Goal: Task Accomplishment & Management: Use online tool/utility

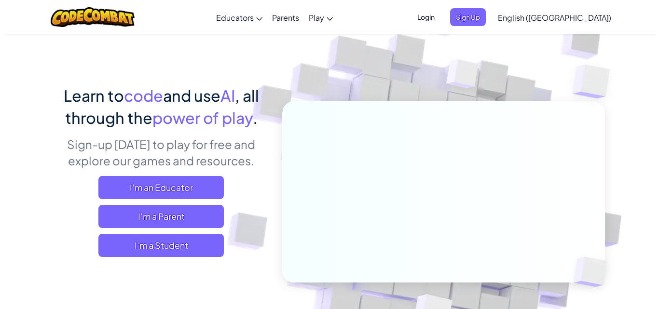
scroll to position [48, 0]
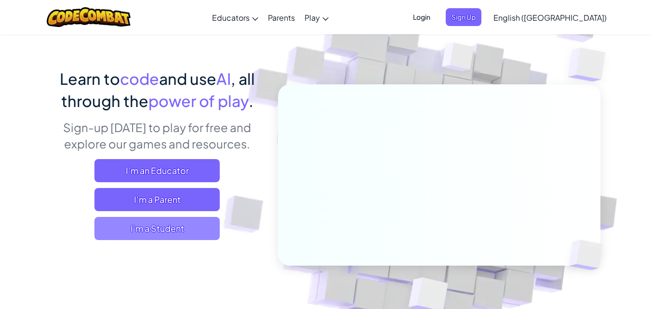
click at [121, 231] on span "I'm a Student" at bounding box center [156, 228] width 125 height 23
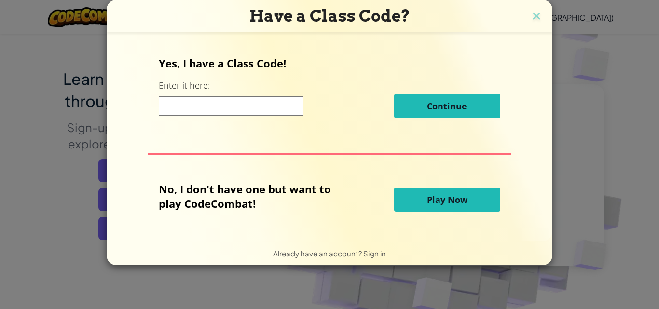
click at [443, 198] on span "Play Now" at bounding box center [447, 200] width 40 height 12
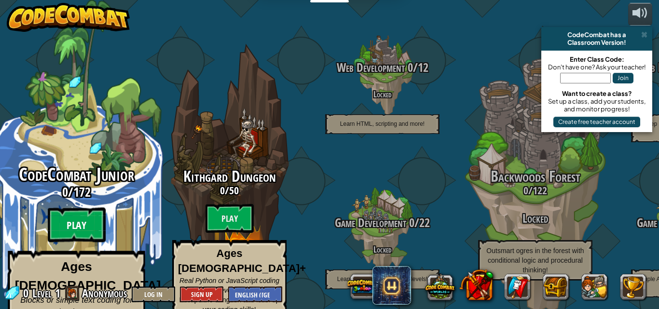
click at [67, 212] on btn "Play" at bounding box center [77, 225] width 58 height 35
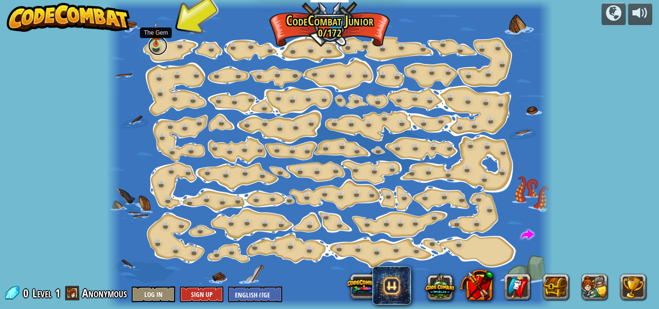
click at [151, 45] on link at bounding box center [157, 45] width 19 height 19
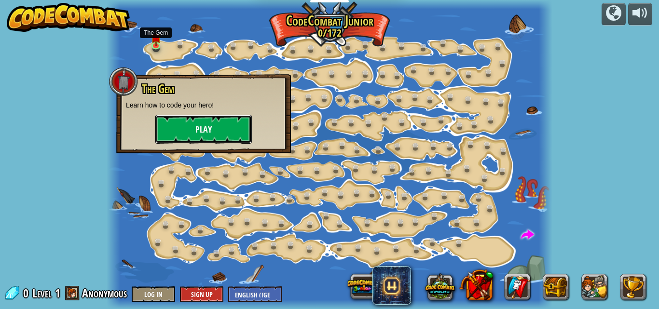
click at [224, 126] on button "Play" at bounding box center [203, 129] width 96 height 29
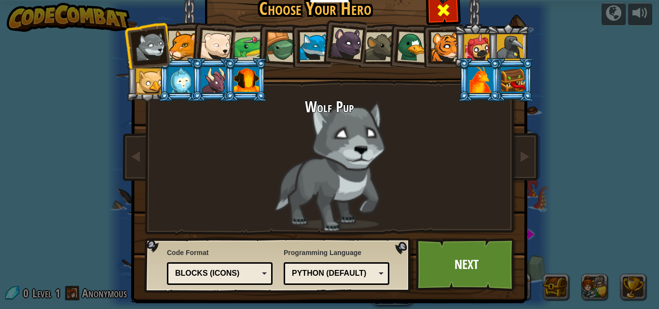
click at [435, 9] on span at bounding box center [442, 9] width 15 height 15
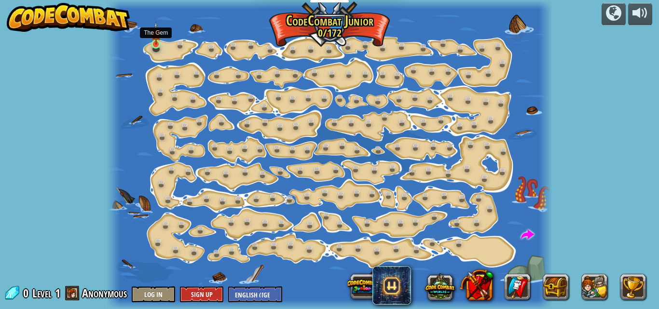
click at [157, 42] on img at bounding box center [156, 34] width 10 height 24
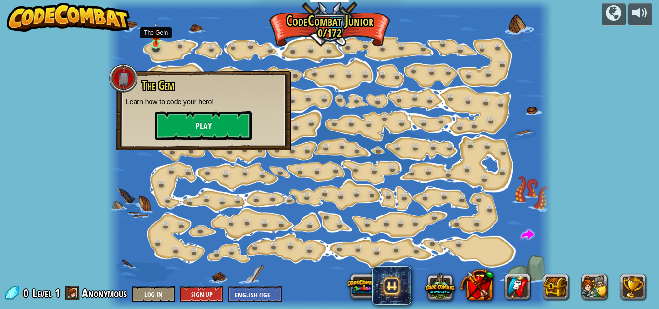
click at [157, 42] on img at bounding box center [156, 34] width 10 height 24
click at [168, 44] on div at bounding box center [329, 154] width 445 height 309
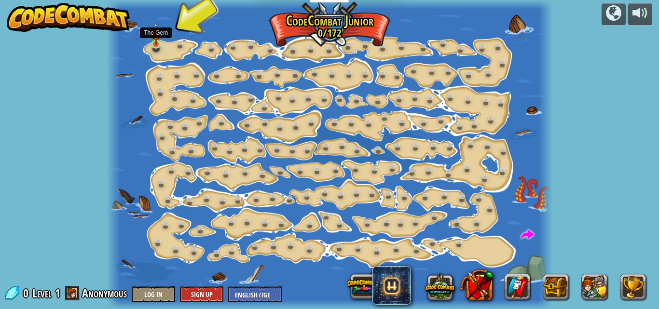
click at [157, 38] on img at bounding box center [156, 34] width 10 height 24
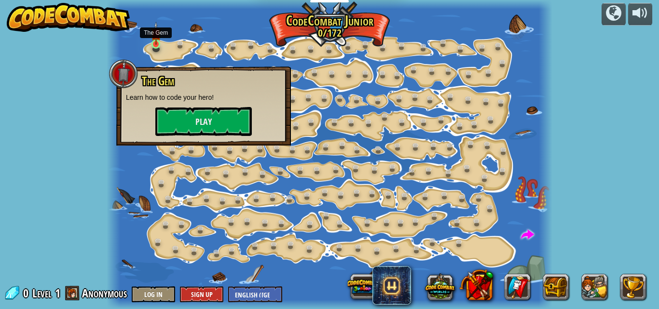
click at [157, 37] on img at bounding box center [156, 34] width 10 height 24
click at [156, 37] on img at bounding box center [156, 34] width 10 height 24
click at [202, 63] on div at bounding box center [329, 154] width 445 height 309
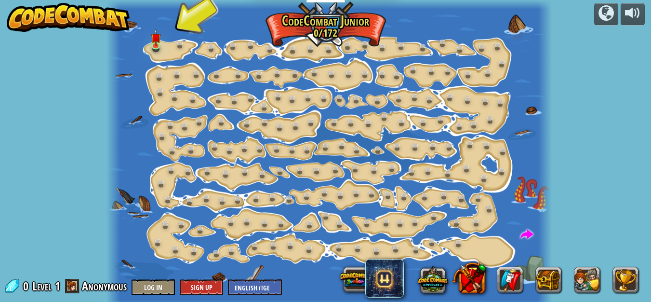
click at [201, 48] on div at bounding box center [329, 154] width 445 height 309
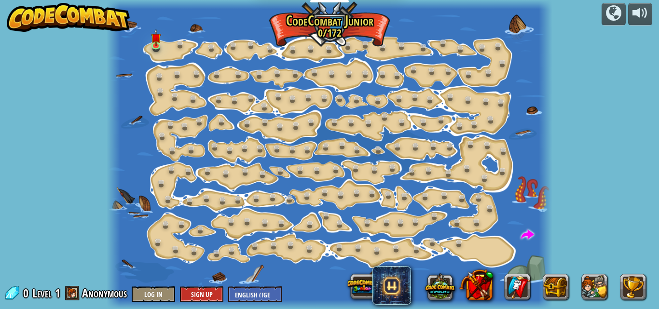
click at [201, 47] on div at bounding box center [329, 154] width 445 height 309
drag, startPoint x: 176, startPoint y: 34, endPoint x: 182, endPoint y: 40, distance: 8.5
click at [182, 40] on div "Step Change (Locked) Change step arguments. Go Smart (Locked) Now we're really …" at bounding box center [329, 154] width 445 height 309
click at [178, 42] on link at bounding box center [182, 45] width 19 height 19
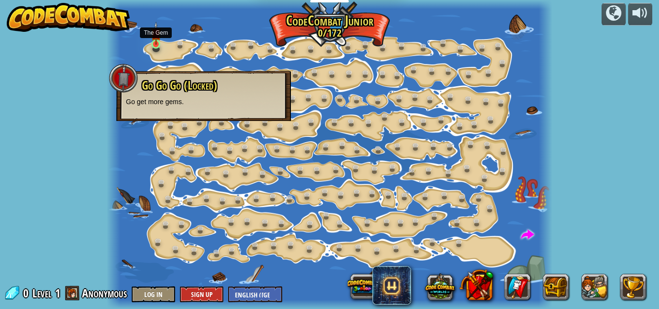
click at [153, 42] on img at bounding box center [156, 34] width 10 height 24
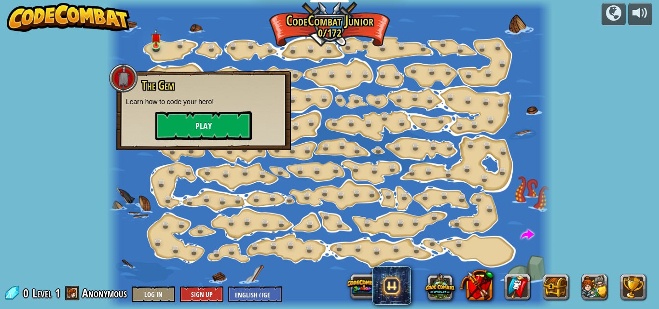
click at [558, 135] on div "powered by Step Change (Locked) Change step arguments. Go Smart (Locked) Now we…" at bounding box center [329, 154] width 659 height 309
click at [160, 41] on div at bounding box center [155, 45] width 9 height 10
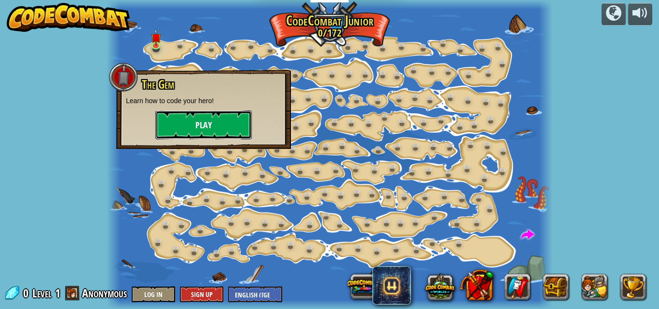
click at [174, 132] on button "Play" at bounding box center [203, 124] width 96 height 29
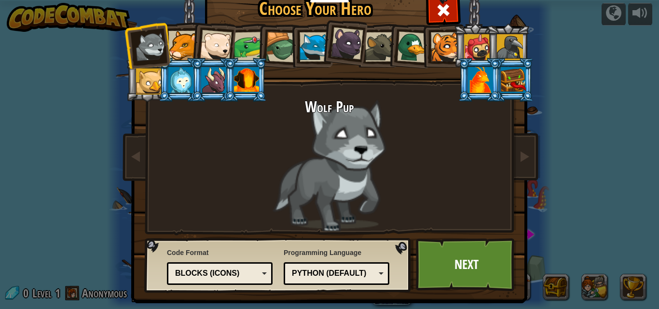
click at [430, 10] on div at bounding box center [443, 9] width 30 height 30
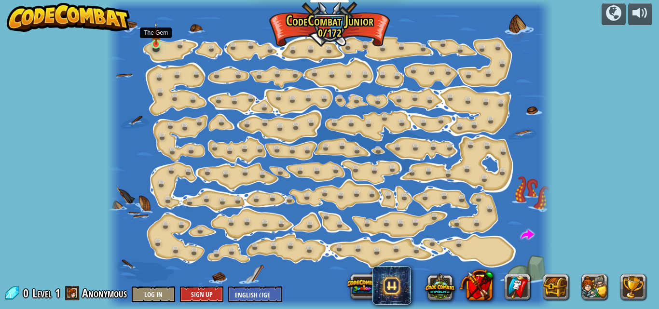
click at [153, 39] on img at bounding box center [156, 34] width 10 height 24
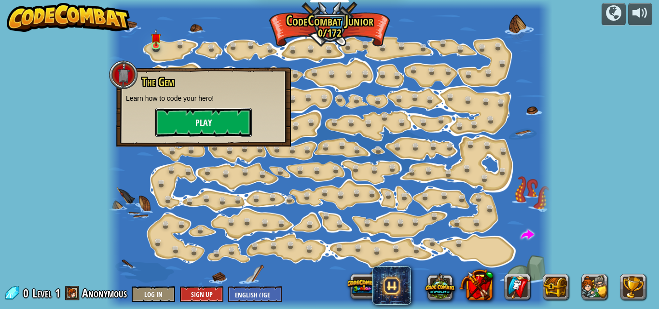
click at [226, 117] on button "Play" at bounding box center [203, 122] width 96 height 29
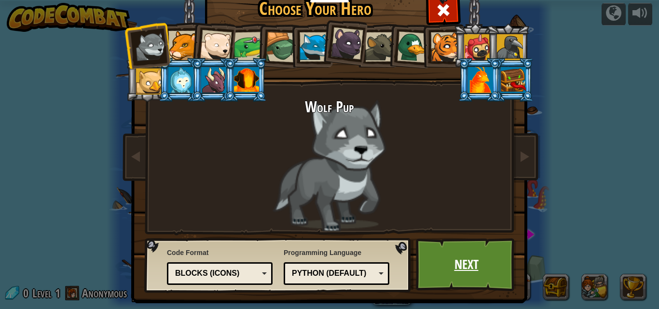
click at [476, 246] on link "Next" at bounding box center [466, 264] width 101 height 53
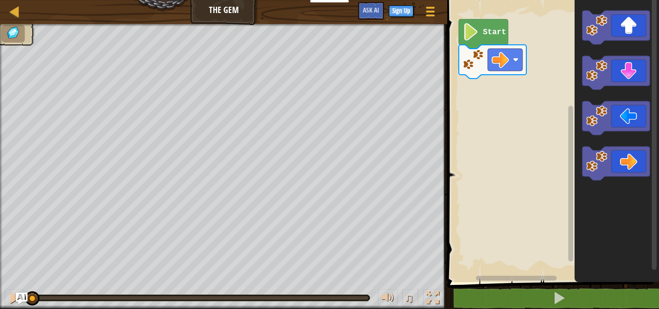
click at [421, 125] on div "Map The Gem Game Menu Sign Up Ask AI 1 הההההההההההההההההההההההההההההההההההההההה…" at bounding box center [329, 154] width 659 height 309
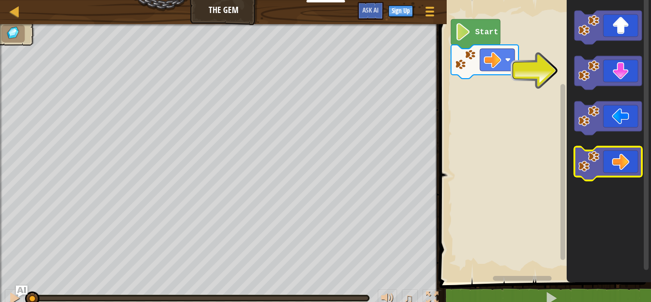
click at [617, 160] on icon "Blockly Workspace" at bounding box center [608, 164] width 67 height 34
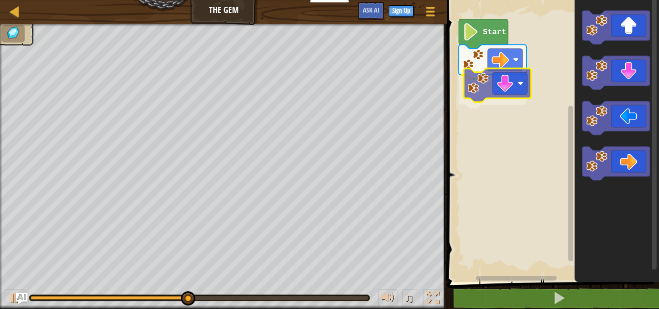
click at [511, 86] on div "Start" at bounding box center [551, 138] width 215 height 287
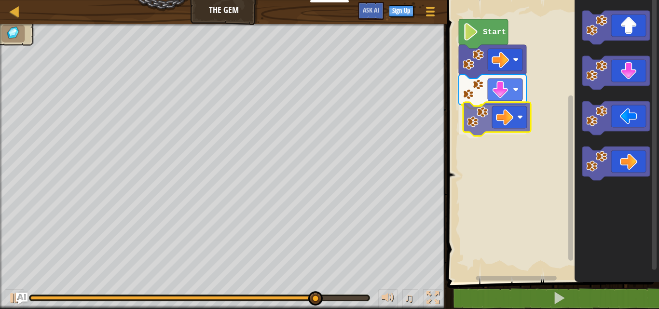
click at [512, 115] on div "Start" at bounding box center [551, 138] width 215 height 287
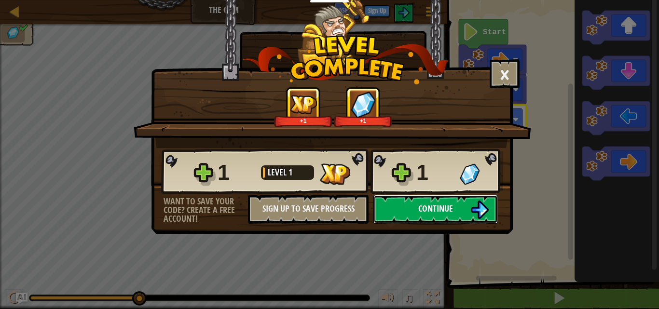
click at [459, 209] on button "Continue" at bounding box center [435, 209] width 124 height 29
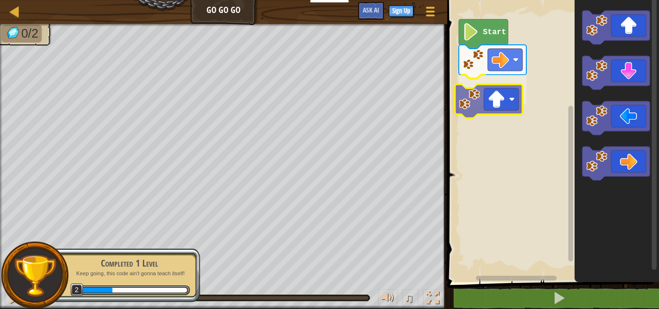
click at [496, 92] on div "Start" at bounding box center [551, 138] width 215 height 287
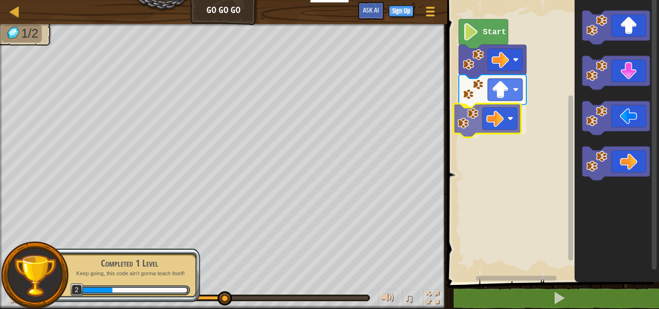
click at [499, 123] on div "Start" at bounding box center [551, 138] width 215 height 287
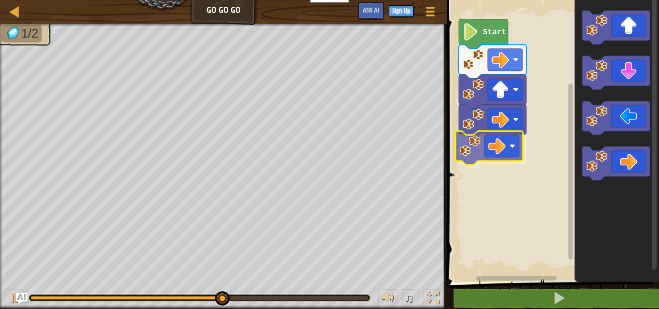
click at [491, 152] on div "Start" at bounding box center [551, 138] width 215 height 287
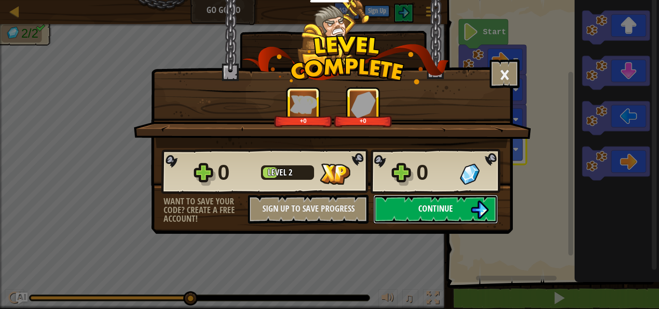
click at [459, 210] on button "Continue" at bounding box center [435, 209] width 124 height 29
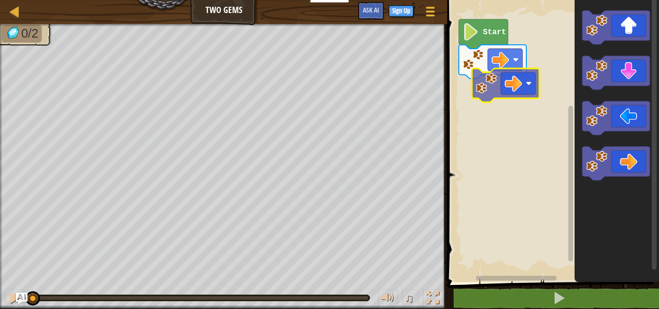
click at [520, 91] on div "Start" at bounding box center [551, 138] width 215 height 287
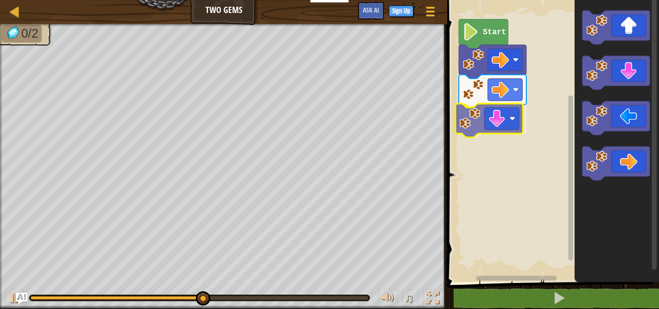
click at [510, 126] on div "Start" at bounding box center [551, 138] width 215 height 287
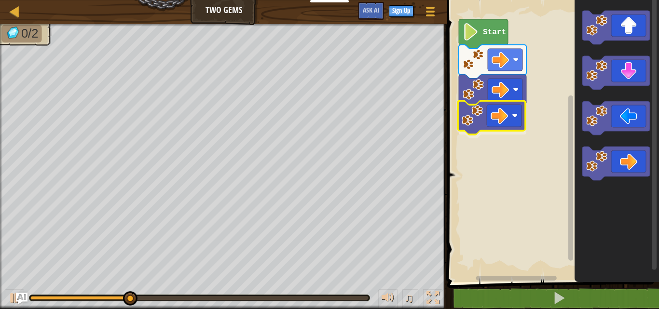
click at [505, 119] on div "Start" at bounding box center [551, 138] width 215 height 287
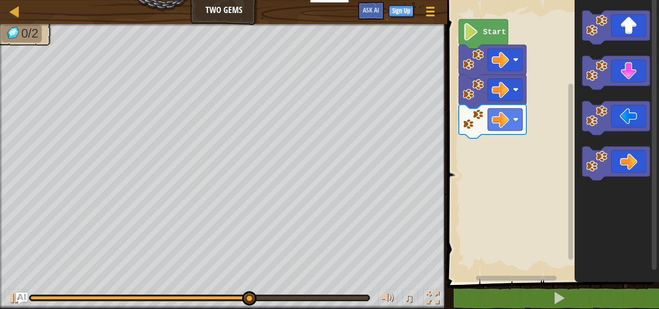
click at [578, 95] on icon "Blockly Workspace" at bounding box center [616, 138] width 84 height 287
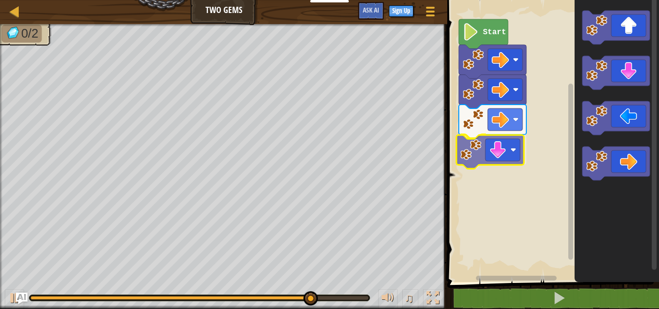
click at [487, 149] on div "Start" at bounding box center [551, 138] width 215 height 287
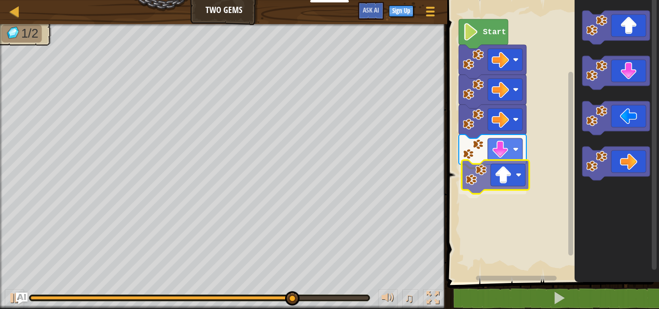
click at [509, 168] on div "Start" at bounding box center [551, 138] width 215 height 287
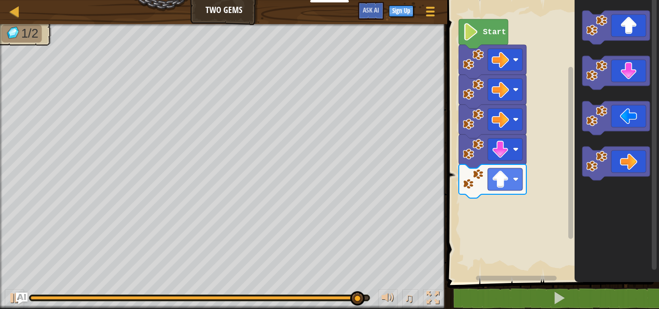
click at [579, 72] on icon "Blockly Workspace" at bounding box center [616, 138] width 84 height 287
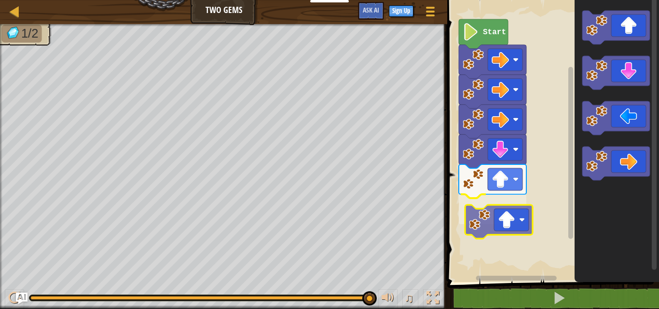
click at [501, 206] on div "Start" at bounding box center [551, 138] width 215 height 287
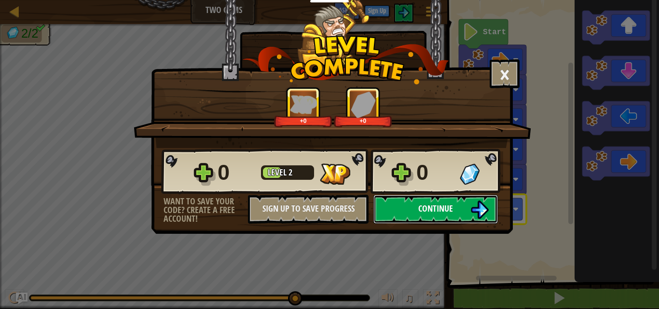
click at [420, 204] on span "Continue" at bounding box center [435, 208] width 35 height 12
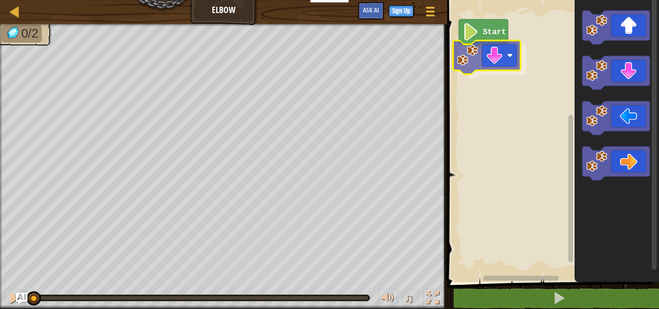
click at [483, 49] on div "Start" at bounding box center [551, 138] width 215 height 287
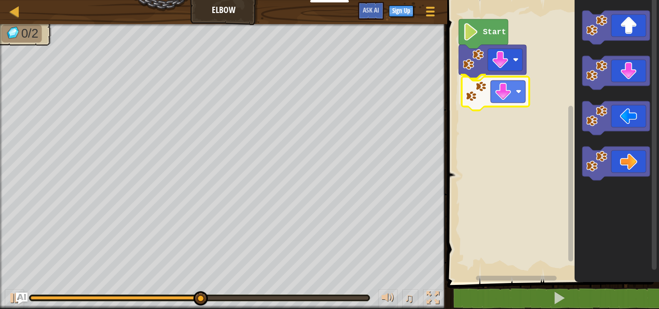
click at [514, 83] on div "Start" at bounding box center [551, 138] width 215 height 287
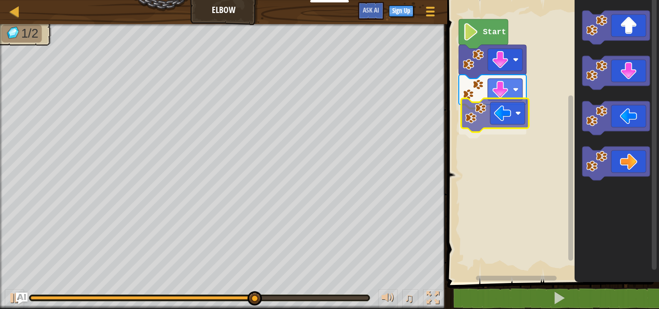
click at [500, 121] on div "Start" at bounding box center [551, 138] width 215 height 287
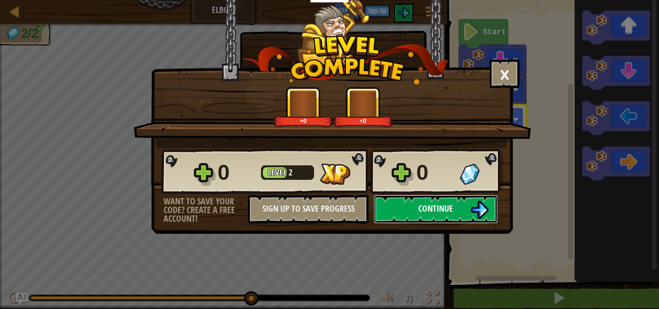
click at [439, 204] on span "Continue" at bounding box center [435, 208] width 35 height 12
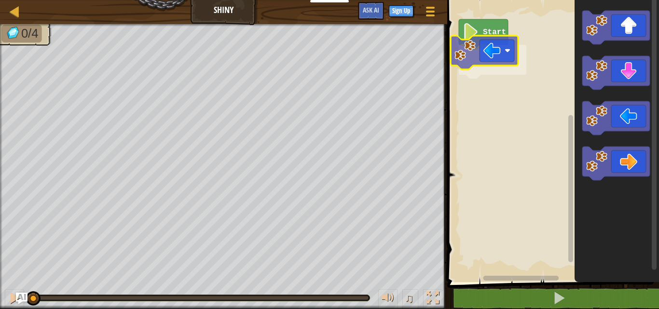
click at [496, 55] on div "Start" at bounding box center [551, 138] width 215 height 287
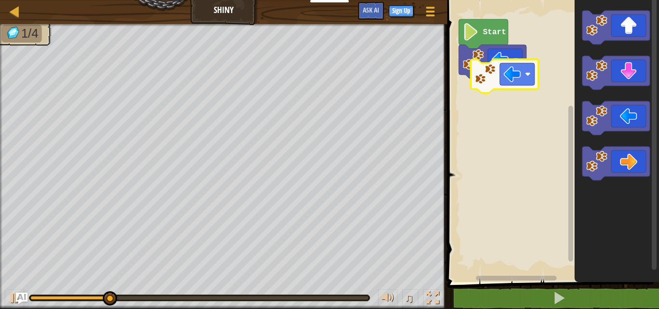
click at [519, 80] on div "Start" at bounding box center [551, 138] width 215 height 287
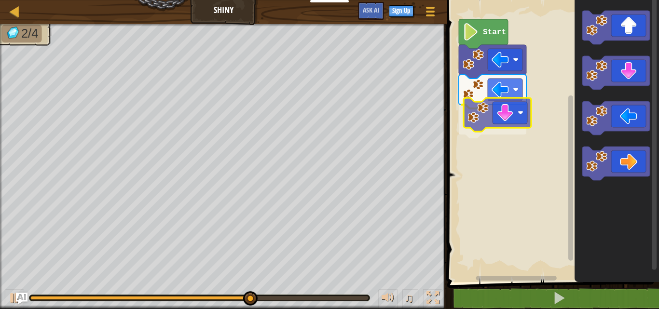
click at [489, 118] on div "Start" at bounding box center [551, 138] width 215 height 287
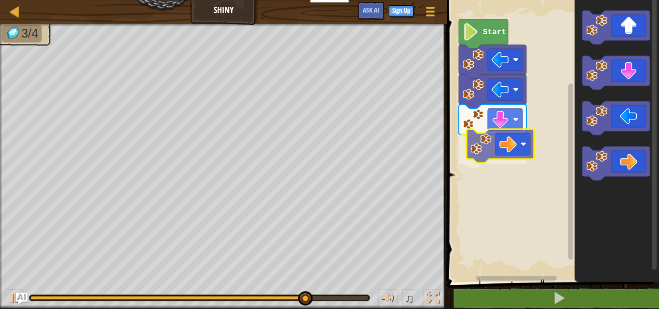
click at [526, 153] on div "Start" at bounding box center [551, 138] width 215 height 287
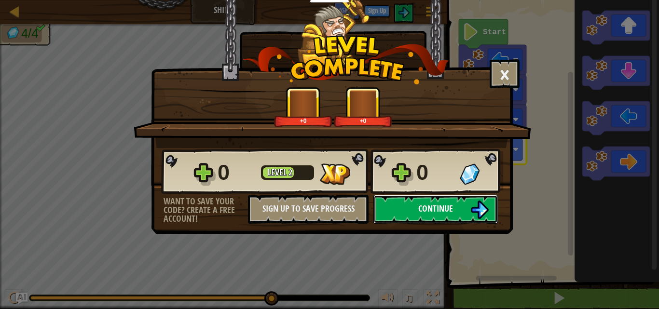
click at [444, 202] on button "Continue" at bounding box center [435, 209] width 124 height 29
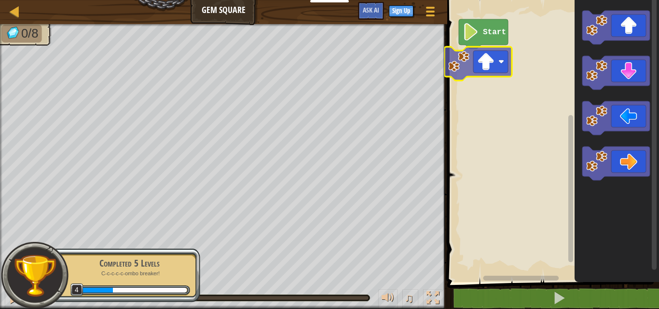
click at [483, 59] on div "Start" at bounding box center [551, 138] width 215 height 287
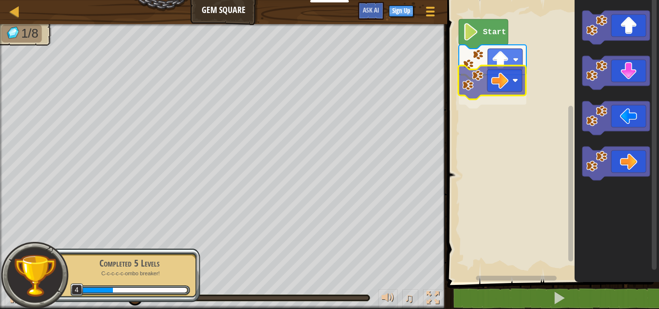
click at [520, 81] on div "Start" at bounding box center [551, 138] width 215 height 287
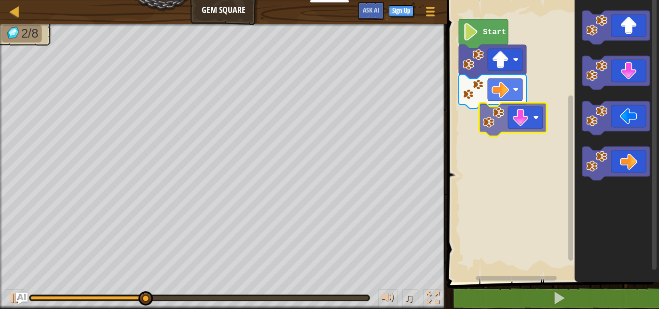
click at [528, 119] on div "Start" at bounding box center [551, 138] width 215 height 287
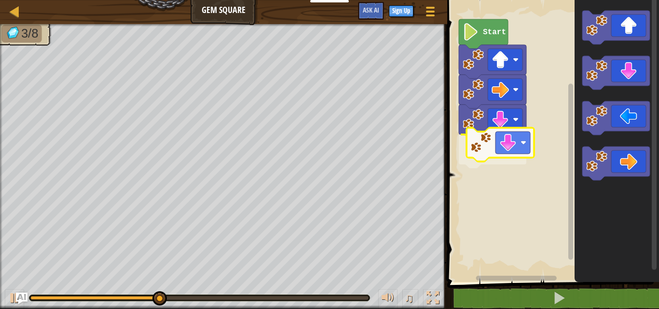
click at [515, 144] on div "Start" at bounding box center [551, 138] width 215 height 287
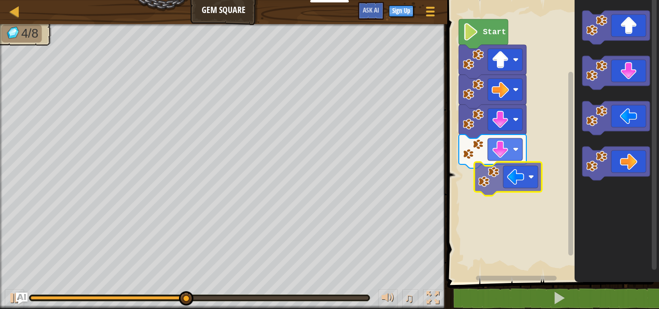
click at [498, 182] on div "Start" at bounding box center [551, 138] width 215 height 287
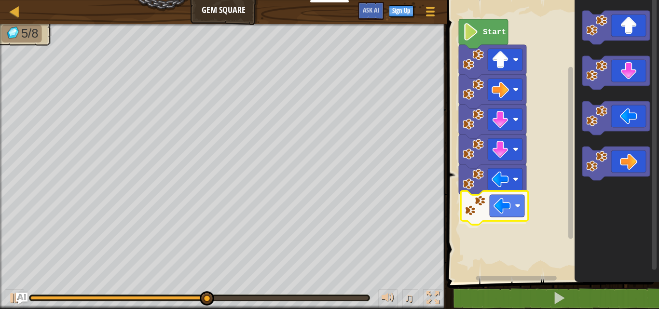
click at [486, 217] on div "Start" at bounding box center [551, 138] width 215 height 287
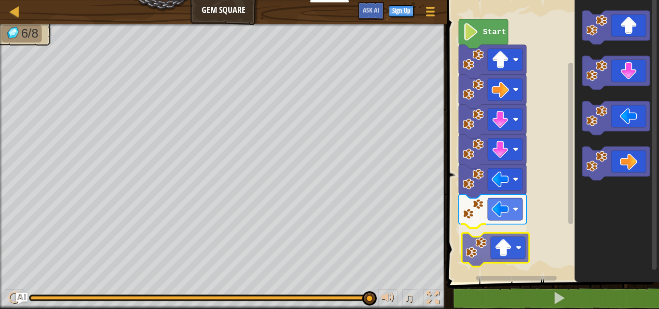
click at [501, 235] on div "Start" at bounding box center [551, 138] width 215 height 287
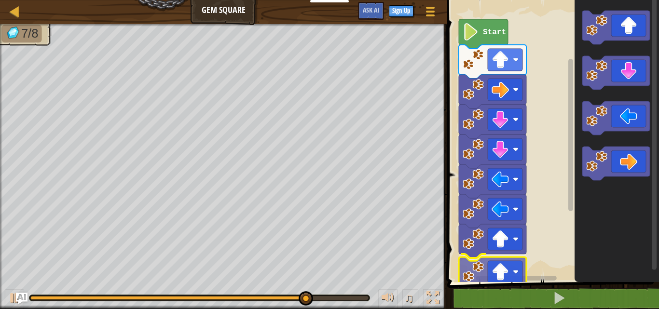
click at [515, 269] on div "Start" at bounding box center [551, 138] width 215 height 287
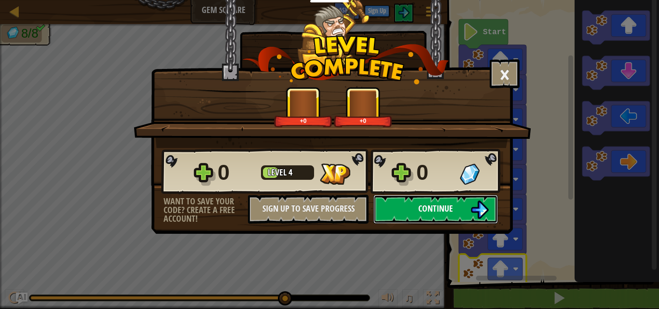
click at [451, 202] on span "Continue" at bounding box center [435, 208] width 35 height 12
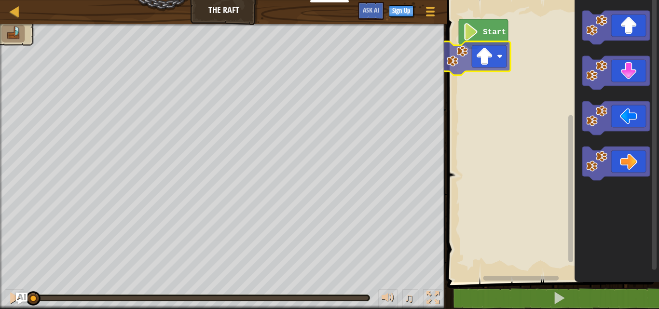
click at [481, 58] on div "Start" at bounding box center [551, 138] width 215 height 287
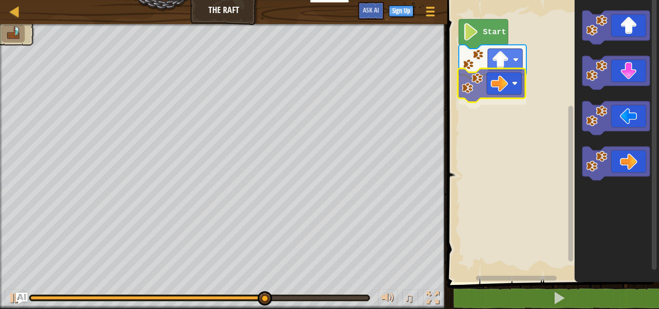
click at [510, 84] on div "Start" at bounding box center [551, 138] width 215 height 287
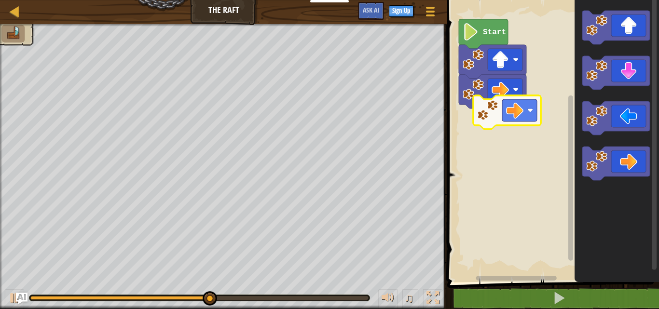
click at [507, 115] on div "Start" at bounding box center [551, 138] width 215 height 287
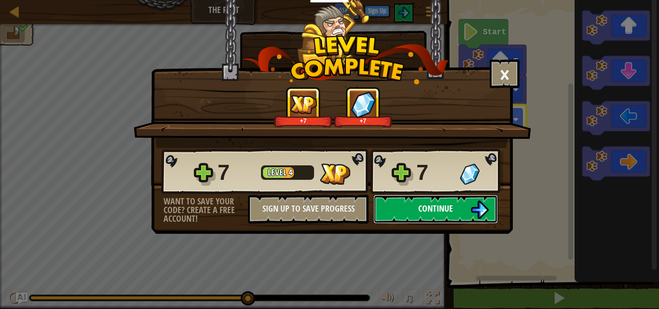
click at [469, 211] on button "Continue" at bounding box center [435, 209] width 124 height 29
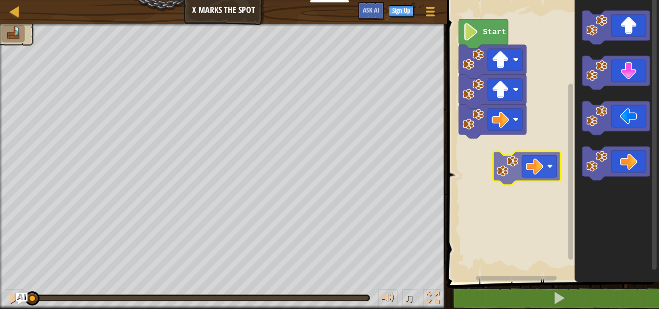
click at [508, 151] on div "Start" at bounding box center [551, 138] width 215 height 287
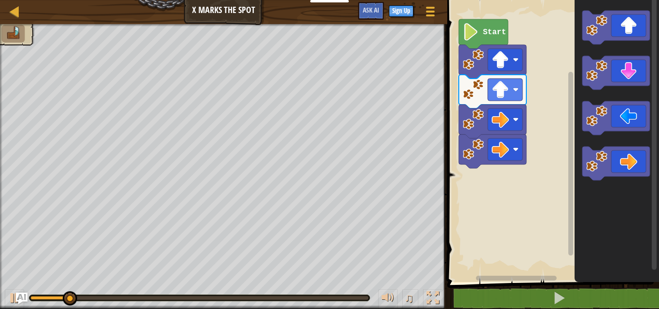
click at [592, 188] on icon "Blockly Workspace" at bounding box center [616, 138] width 84 height 287
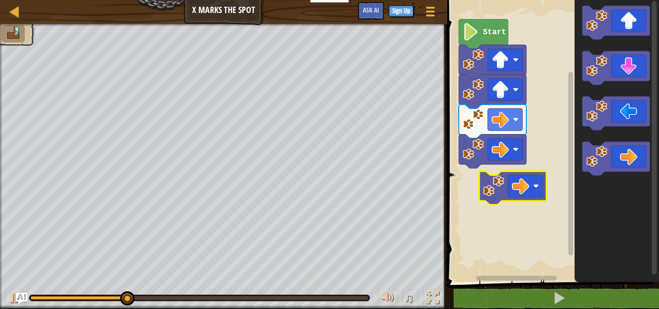
click at [514, 189] on div "Start" at bounding box center [551, 138] width 215 height 287
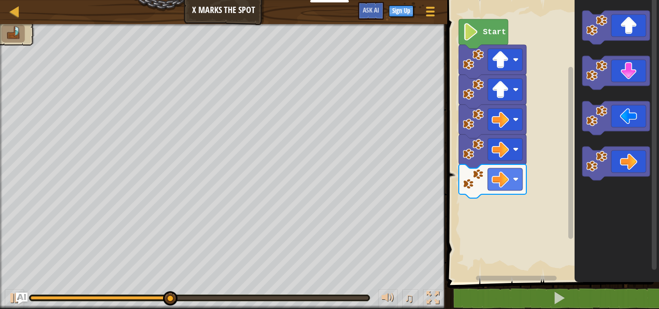
click at [545, 199] on div "Start" at bounding box center [551, 138] width 215 height 287
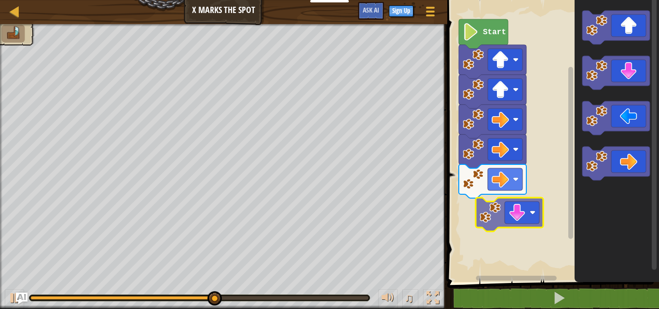
click at [502, 188] on div "Start" at bounding box center [551, 138] width 215 height 287
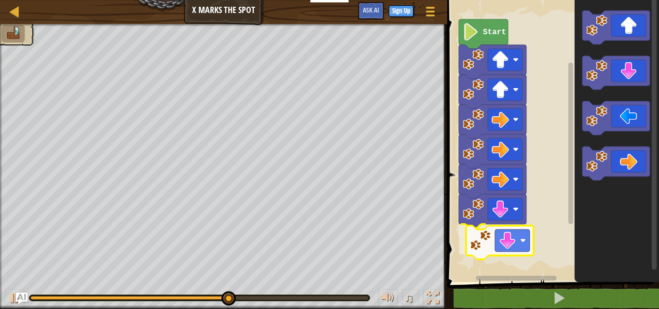
click at [497, 243] on div "Start" at bounding box center [551, 138] width 215 height 287
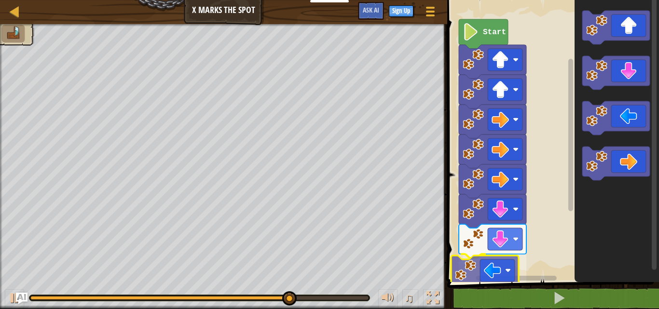
click at [486, 271] on div "Start" at bounding box center [551, 138] width 215 height 287
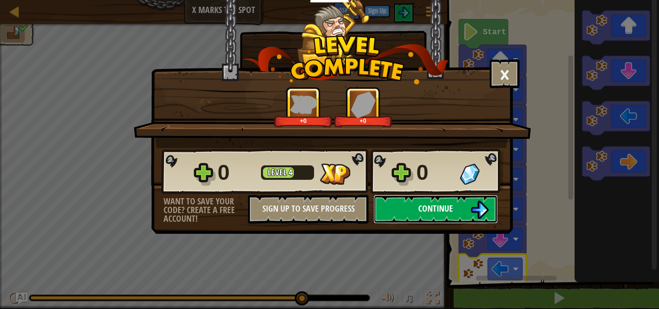
click at [439, 206] on span "Continue" at bounding box center [435, 208] width 35 height 12
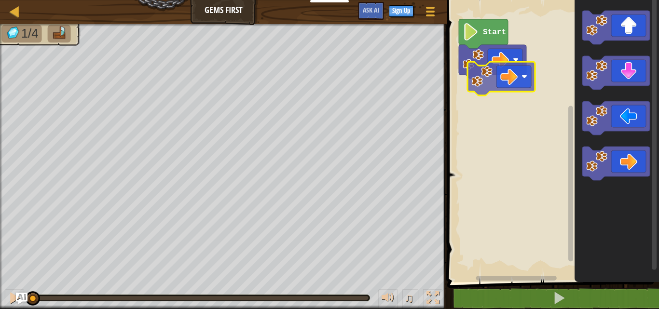
click at [522, 81] on div "Start" at bounding box center [551, 138] width 215 height 287
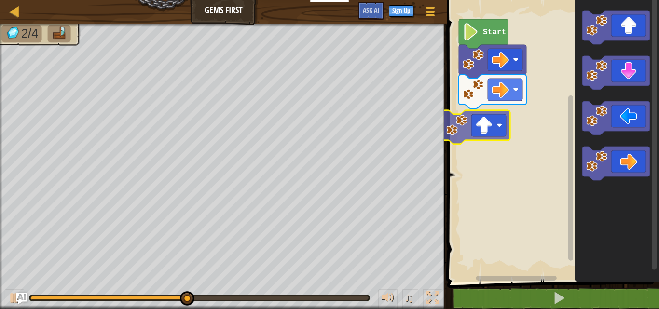
click at [498, 121] on div "Start" at bounding box center [551, 138] width 215 height 287
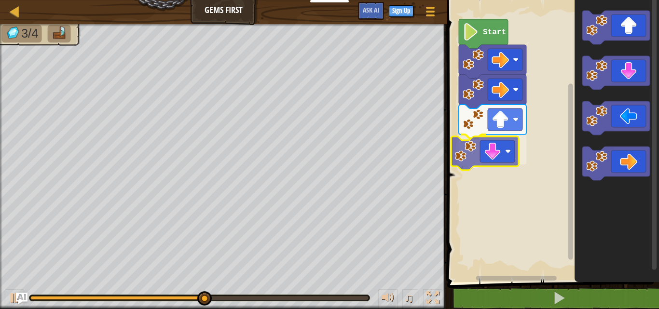
click at [510, 143] on div "Start" at bounding box center [551, 138] width 215 height 287
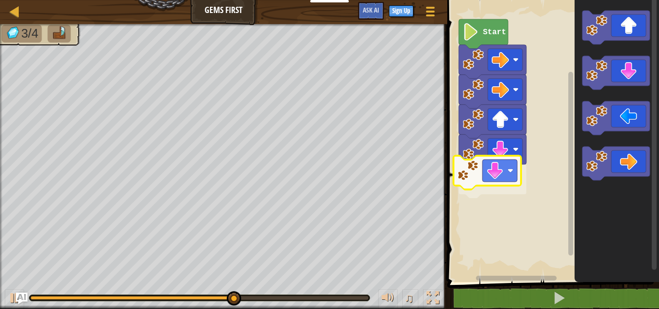
click at [512, 166] on div "Start" at bounding box center [551, 138] width 215 height 287
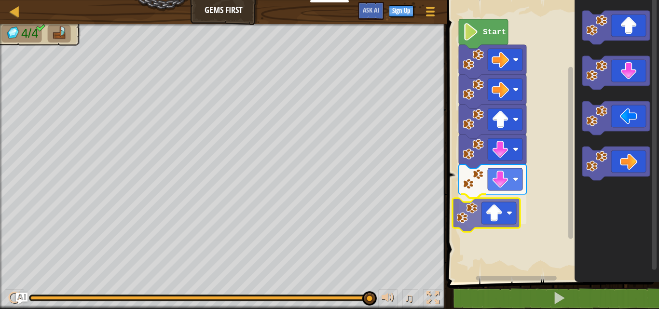
click at [484, 216] on div "Start" at bounding box center [551, 138] width 215 height 287
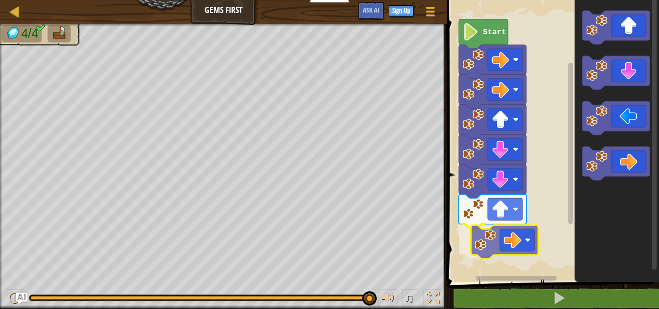
click at [532, 241] on div "Start" at bounding box center [551, 138] width 215 height 287
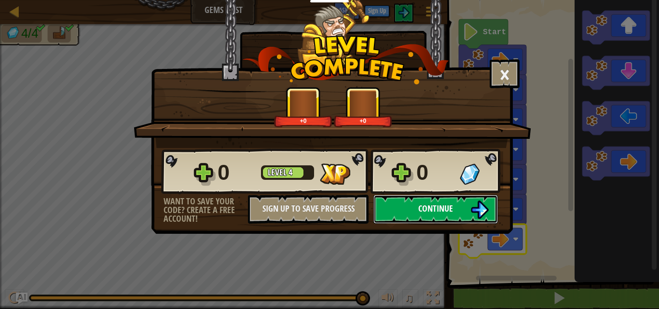
click at [419, 210] on span "Continue" at bounding box center [435, 208] width 35 height 12
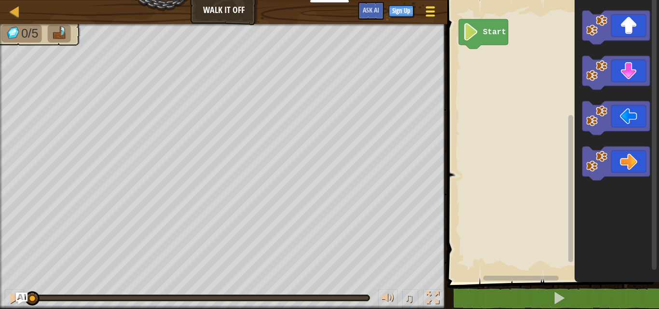
click at [432, 13] on div at bounding box center [429, 11] width 13 height 14
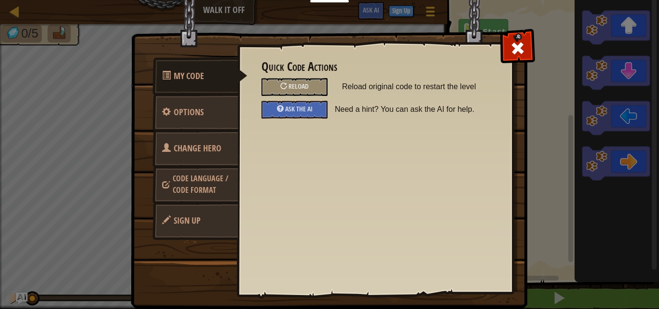
click at [524, 50] on span at bounding box center [517, 47] width 15 height 15
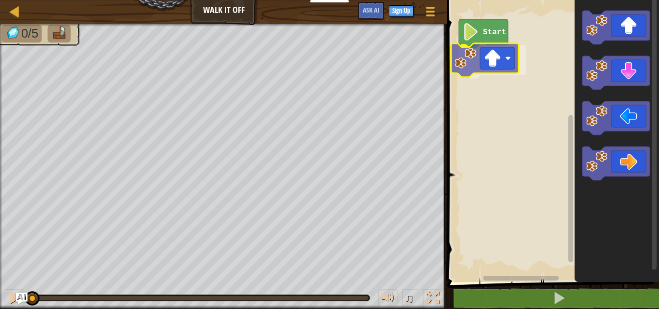
click at [486, 49] on div "Start" at bounding box center [551, 138] width 215 height 287
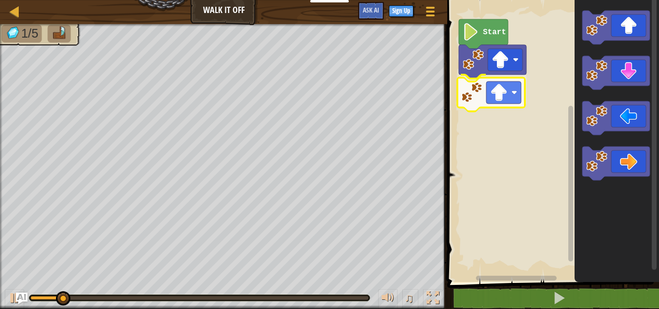
click at [508, 86] on div "Start" at bounding box center [551, 138] width 215 height 287
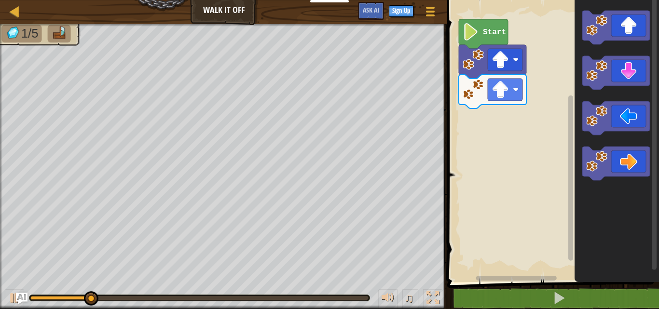
click at [567, 52] on div "Start" at bounding box center [551, 138] width 215 height 287
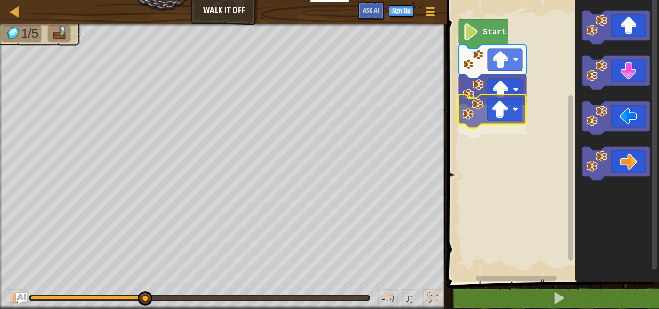
click at [488, 116] on div "Start" at bounding box center [551, 138] width 215 height 287
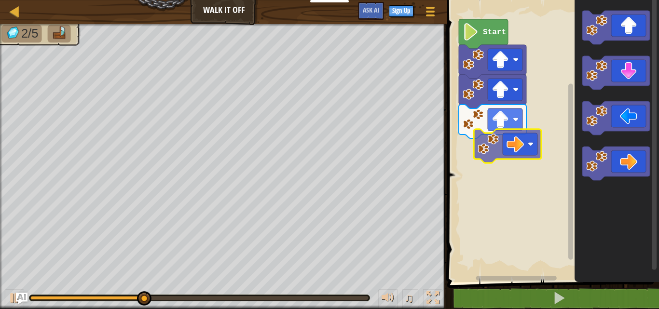
click at [517, 146] on div "Start" at bounding box center [551, 138] width 215 height 287
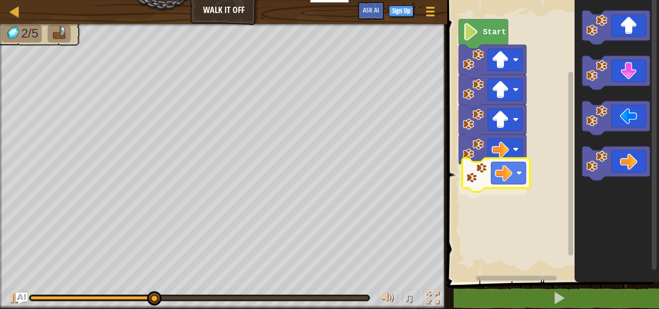
click at [506, 179] on div "Start" at bounding box center [551, 138] width 215 height 287
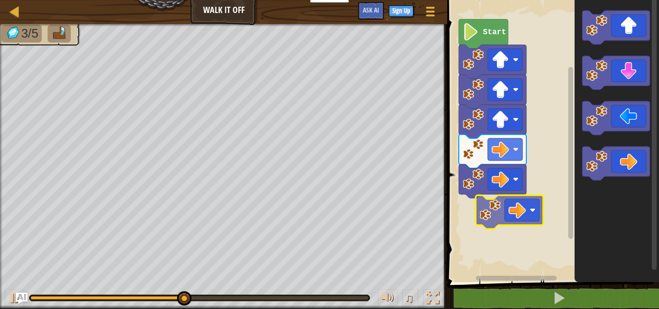
click at [507, 211] on div "Start" at bounding box center [551, 138] width 215 height 287
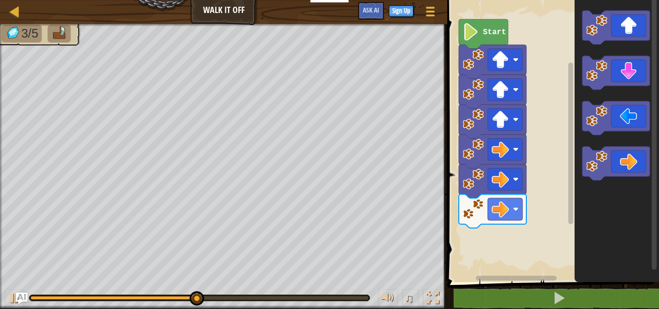
click at [565, 213] on div "Start" at bounding box center [551, 138] width 215 height 287
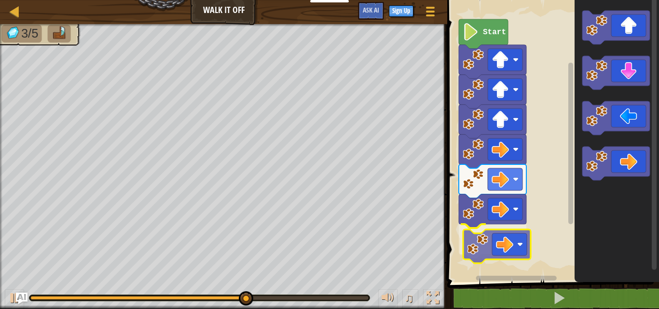
click at [491, 242] on div "Start" at bounding box center [551, 138] width 215 height 287
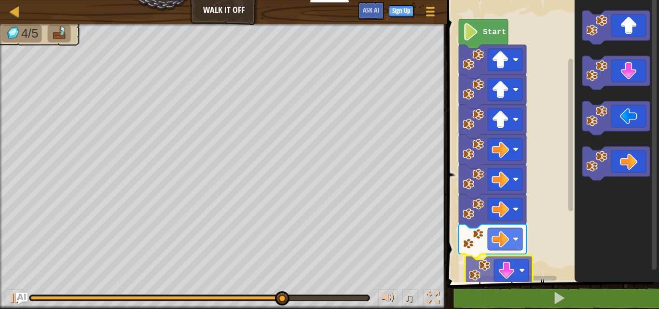
click at [507, 261] on div "Start" at bounding box center [551, 138] width 215 height 287
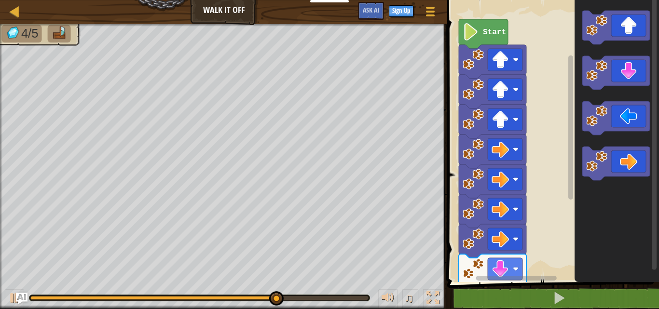
click at [547, 218] on div "Start" at bounding box center [551, 138] width 215 height 287
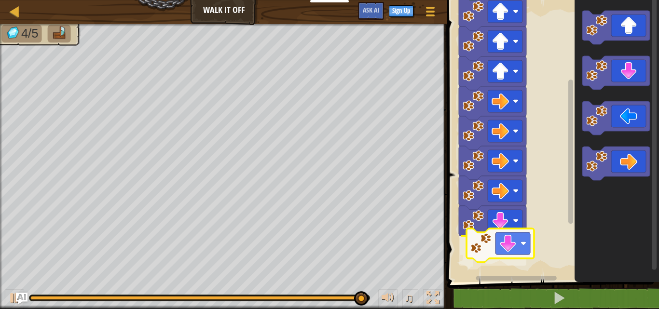
click at [502, 239] on div "Start" at bounding box center [551, 138] width 215 height 287
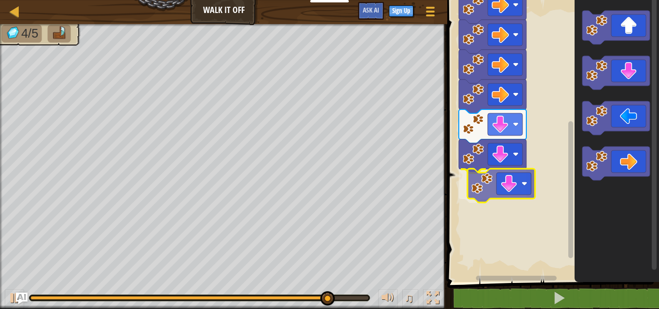
click at [496, 188] on div "Start" at bounding box center [551, 138] width 215 height 287
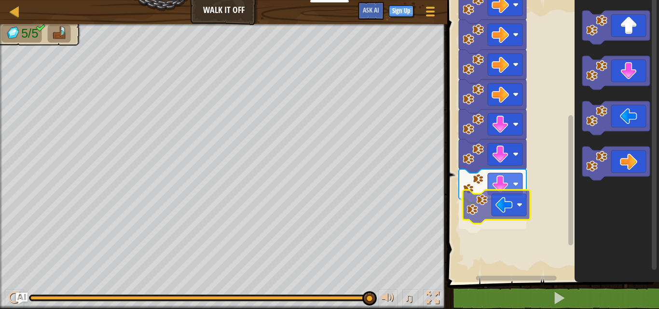
click at [501, 210] on div "Start" at bounding box center [551, 138] width 215 height 287
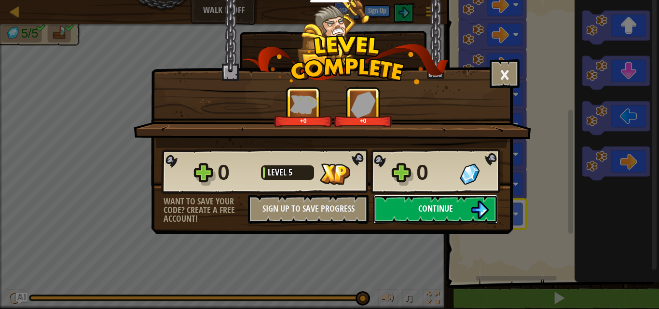
click at [420, 205] on span "Continue" at bounding box center [435, 208] width 35 height 12
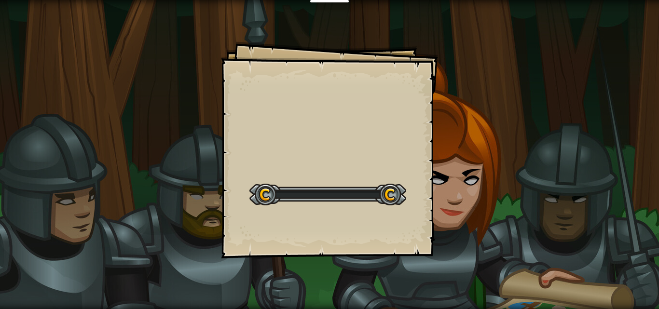
click at [419, 205] on div "Goals Start Level Error loading from server. Try refreshing the page. You'll ne…" at bounding box center [329, 149] width 217 height 217
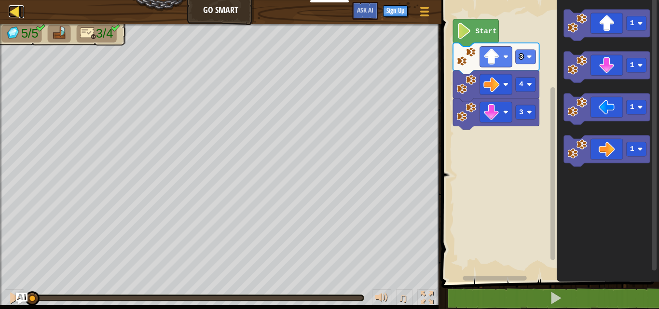
click at [17, 9] on div at bounding box center [15, 11] width 12 height 12
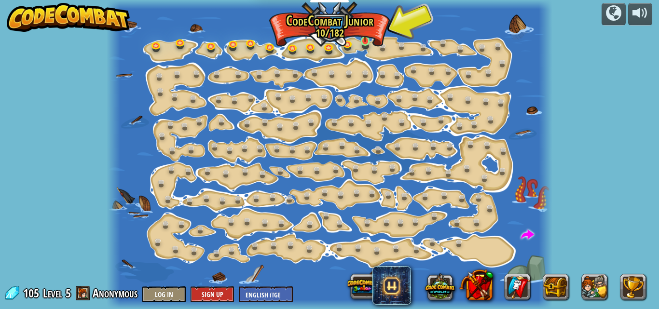
click at [371, 39] on div "Step Change (Locked) Change step arguments. Go Smart Go Smart Now we're really …" at bounding box center [329, 154] width 445 height 309
click at [367, 39] on img at bounding box center [365, 30] width 10 height 24
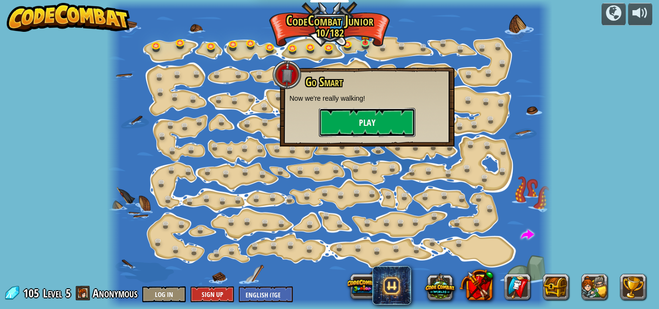
click at [378, 119] on button "Play" at bounding box center [367, 122] width 96 height 29
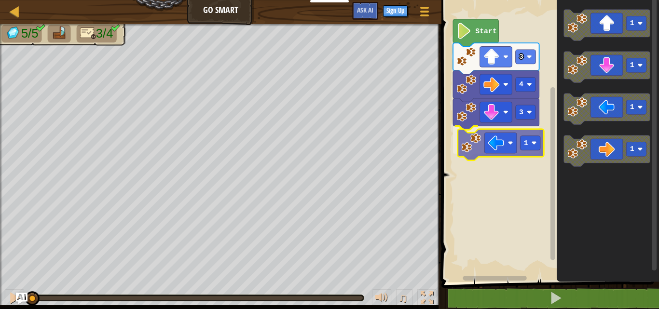
click at [472, 150] on div "3 1 4 3 Start 1 1 1 1 1" at bounding box center [548, 138] width 220 height 287
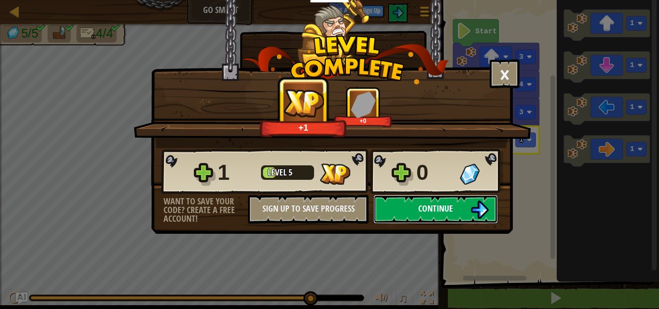
click at [470, 209] on button "Continue" at bounding box center [435, 209] width 124 height 29
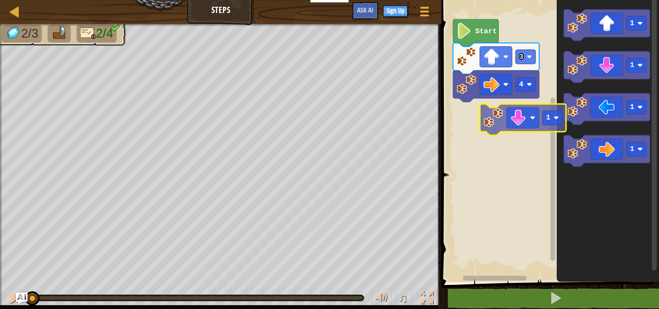
click at [518, 117] on div "4 3 Start 1 1 1 1 1" at bounding box center [548, 138] width 220 height 287
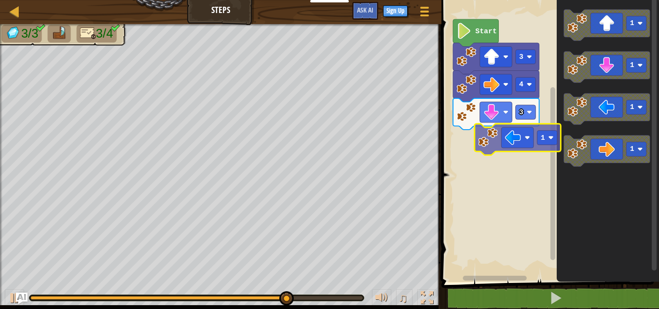
click at [511, 148] on div "Start 3 4 3 1 1 1 1 1" at bounding box center [548, 138] width 220 height 287
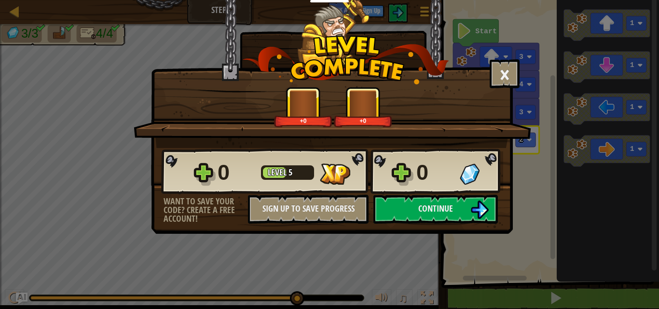
click at [542, 38] on div "× How fun was this level? +0 +0 Reticulating Splines... 0 Level 5 0 Want to sav…" at bounding box center [329, 154] width 659 height 309
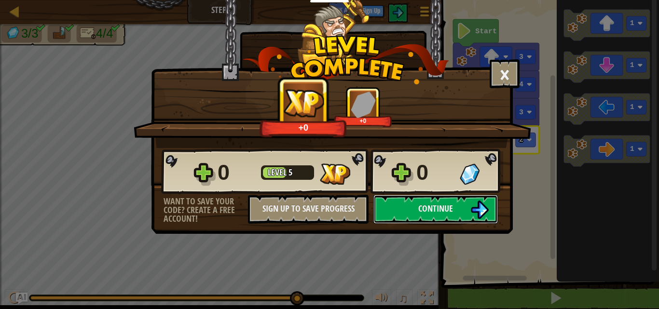
drag, startPoint x: 431, startPoint y: 203, endPoint x: 437, endPoint y: 193, distance: 11.2
click at [437, 193] on div "0 Level 5 0 Want to save your code? Create a free account! Sign Up to Save Prog…" at bounding box center [331, 186] width 361 height 76
click at [444, 203] on span "Continue" at bounding box center [435, 208] width 35 height 12
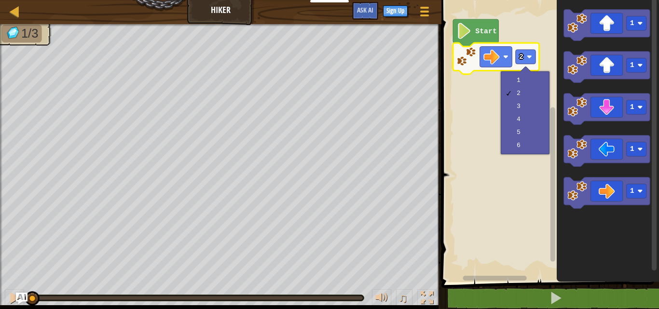
click at [490, 94] on rect "Blockly Workspace" at bounding box center [548, 138] width 220 height 287
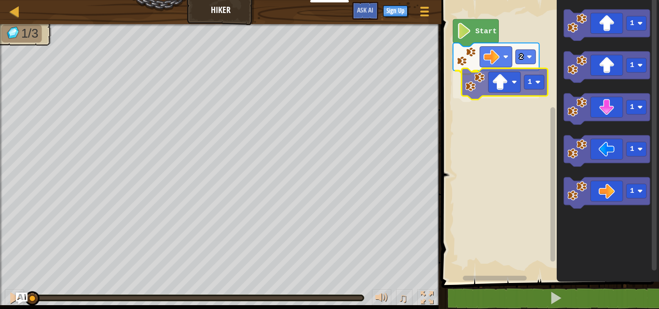
click at [516, 86] on div "Start 2 1 1 1 1 1 1 1" at bounding box center [548, 138] width 220 height 287
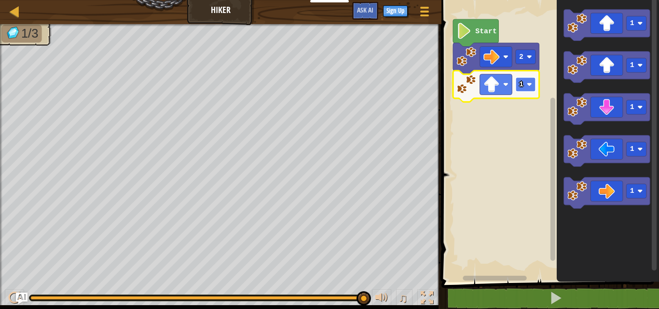
click at [529, 83] on image "Blockly Workspace" at bounding box center [528, 84] width 5 height 5
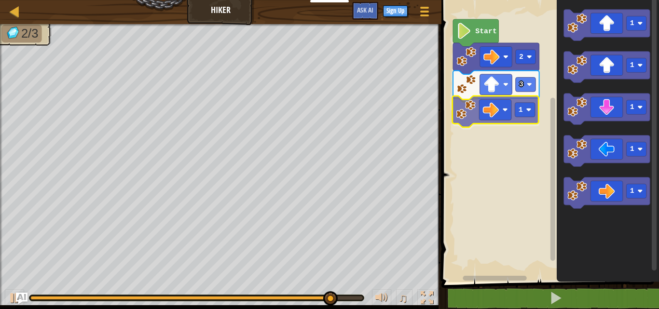
click at [500, 113] on div "Start 2 3 1 1 1 1 1 1 1" at bounding box center [548, 138] width 220 height 287
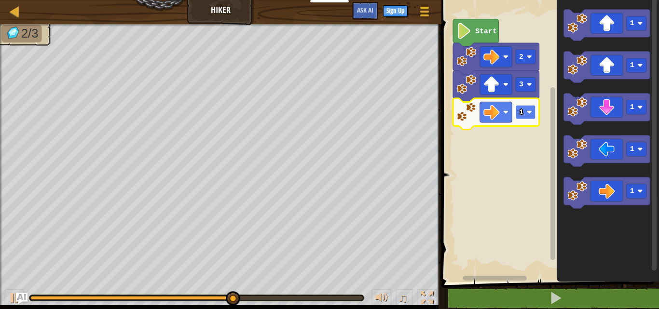
click at [528, 108] on rect "Blockly Workspace" at bounding box center [525, 112] width 20 height 14
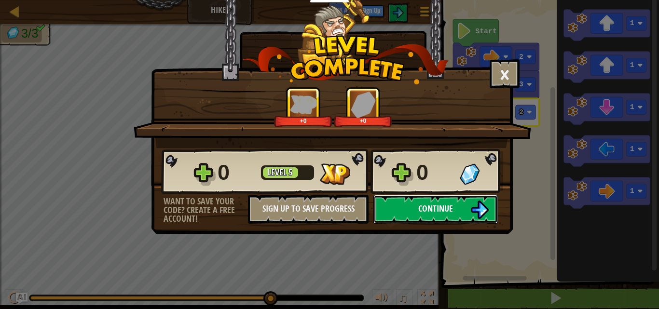
click at [451, 205] on span "Continue" at bounding box center [435, 208] width 35 height 12
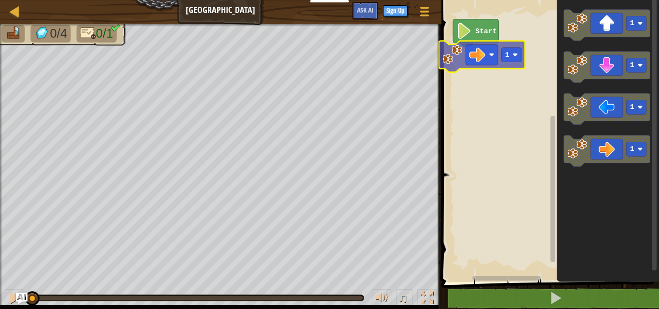
click at [504, 54] on div "Start 1 1 1 1 1 1" at bounding box center [548, 138] width 220 height 287
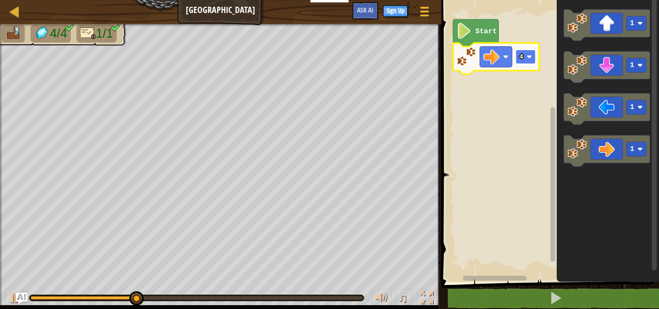
click at [526, 58] on image "Blockly Workspace" at bounding box center [528, 56] width 5 height 5
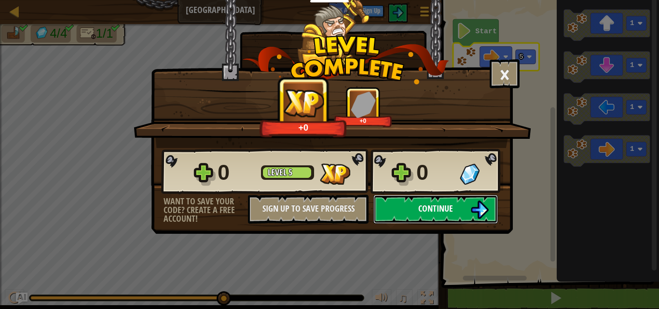
click at [437, 202] on span "Continue" at bounding box center [435, 208] width 35 height 12
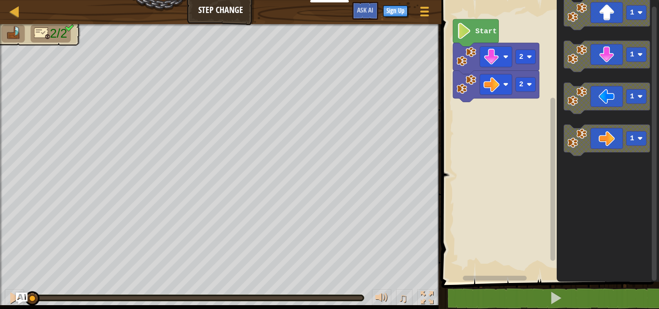
click at [517, 131] on div "2 2 Start 1 1 1 1" at bounding box center [548, 138] width 220 height 287
click at [564, 136] on icon "Blockly Workspace" at bounding box center [606, 140] width 86 height 31
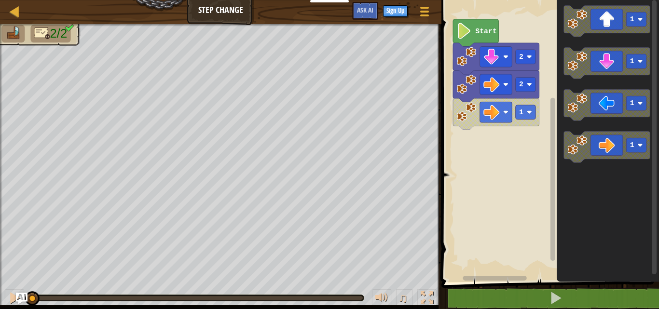
click at [529, 145] on div "2 1 2 Start 1 1 1 1" at bounding box center [548, 138] width 220 height 287
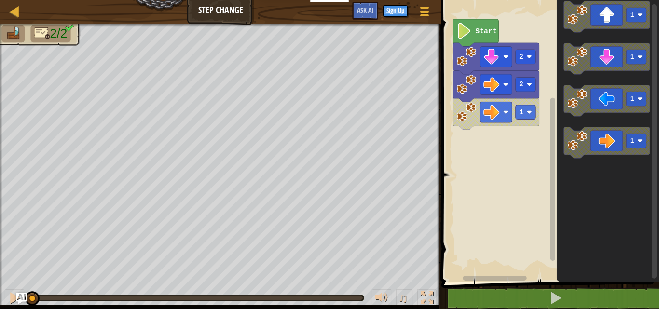
click at [514, 135] on div "2 1 2 Start 1 1 1 1" at bounding box center [548, 138] width 220 height 287
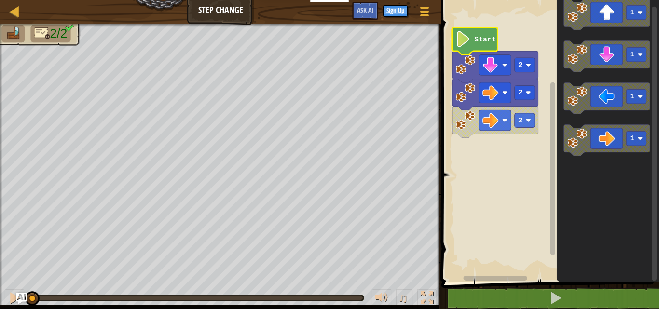
click at [466, 41] on image "Blockly Workspace" at bounding box center [462, 39] width 15 height 16
click at [463, 42] on image "Blockly Workspace" at bounding box center [462, 39] width 15 height 16
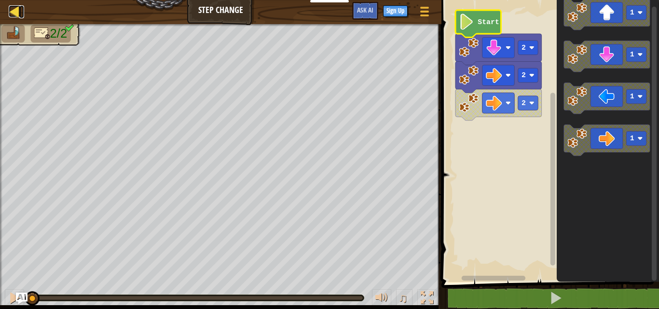
click at [16, 7] on div at bounding box center [15, 11] width 12 height 12
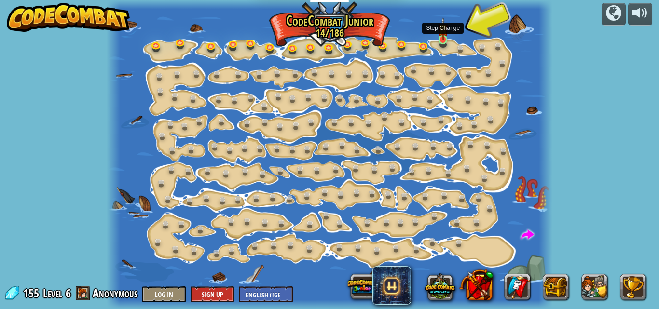
click at [442, 38] on img at bounding box center [443, 29] width 10 height 24
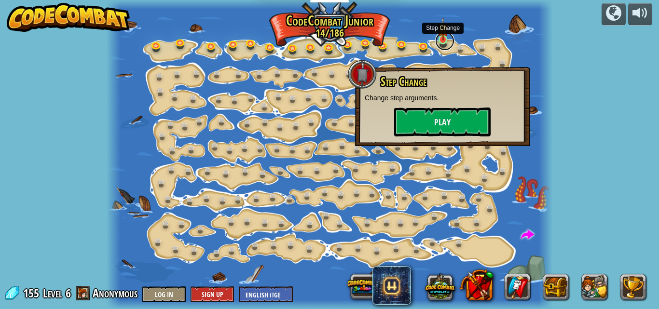
click at [444, 43] on link at bounding box center [444, 40] width 19 height 19
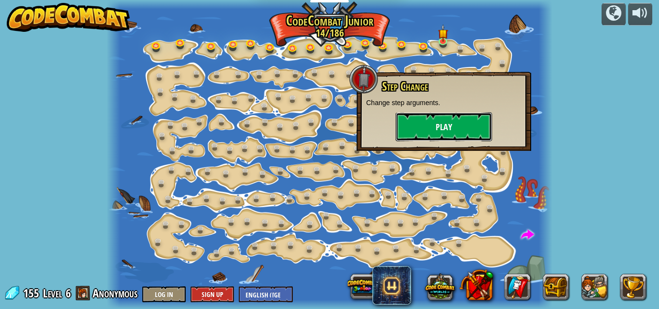
click at [441, 130] on button "Play" at bounding box center [443, 126] width 96 height 29
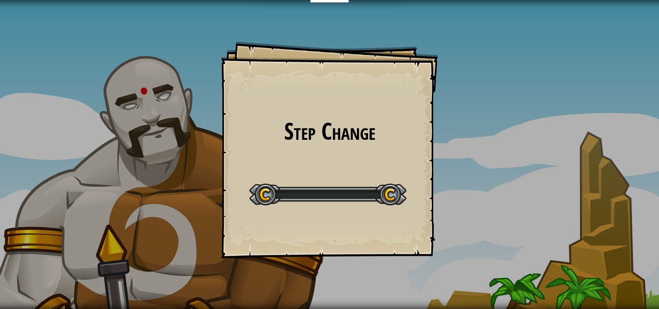
click at [442, 129] on div "Step Change Goals Start Level Error loading from server. Try refreshing the pag…" at bounding box center [329, 154] width 659 height 309
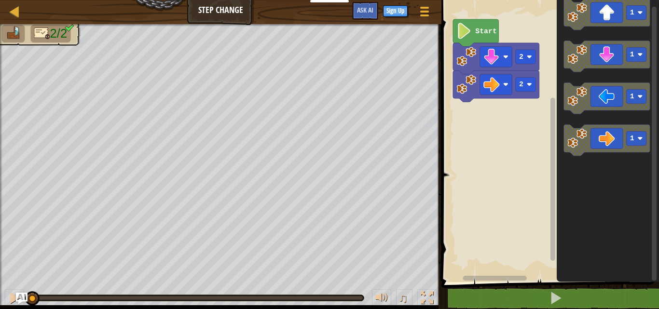
click at [555, 118] on div "2 2 Start 1 1 1 1" at bounding box center [548, 138] width 220 height 287
click at [568, 131] on image "Blockly Workspace" at bounding box center [577, 139] width 20 height 20
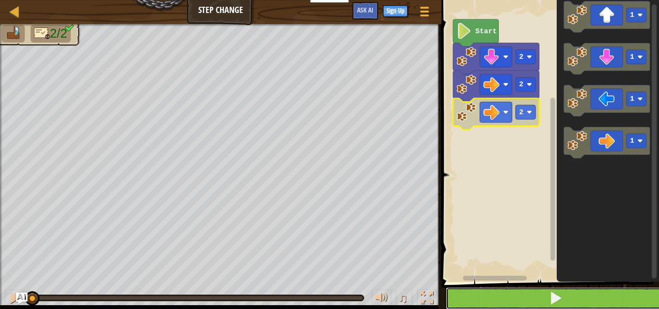
click at [538, 295] on button at bounding box center [555, 298] width 220 height 22
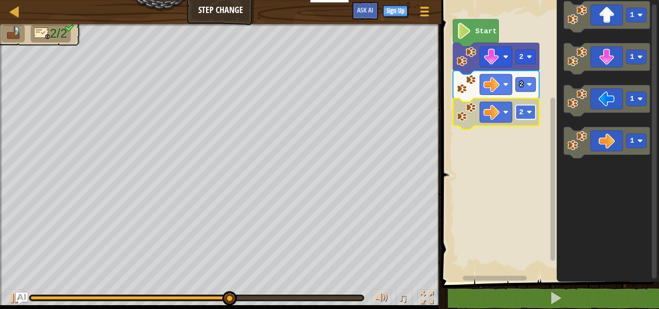
click at [518, 110] on rect "Blockly Workspace" at bounding box center [525, 112] width 20 height 14
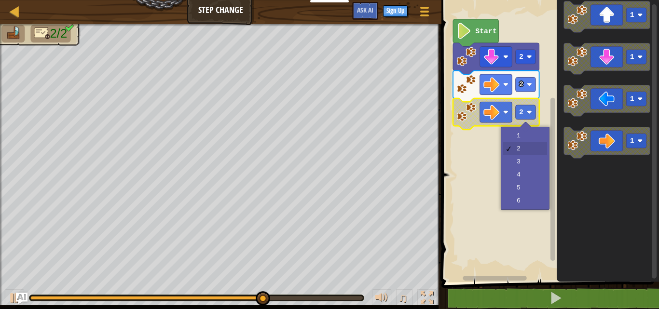
drag, startPoint x: 528, startPoint y: 147, endPoint x: 520, endPoint y: 143, distance: 8.8
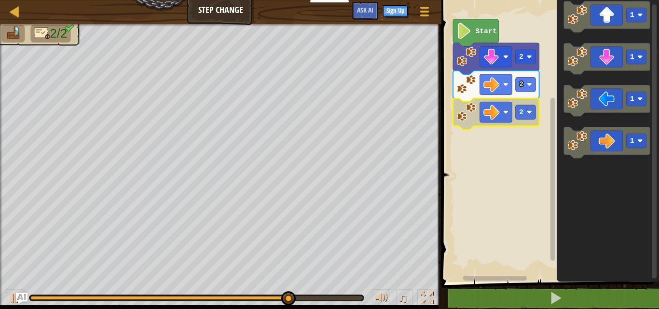
click at [477, 110] on icon "Blockly Workspace" at bounding box center [496, 113] width 86 height 31
click at [470, 112] on image "Blockly Workspace" at bounding box center [466, 112] width 20 height 20
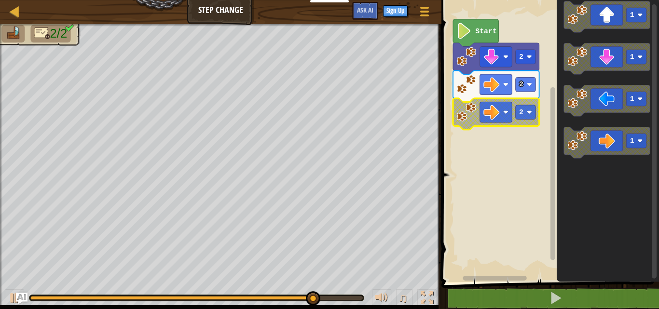
click at [470, 113] on image "Blockly Workspace" at bounding box center [466, 112] width 20 height 20
click at [464, 97] on icon "Blockly Workspace" at bounding box center [496, 86] width 86 height 31
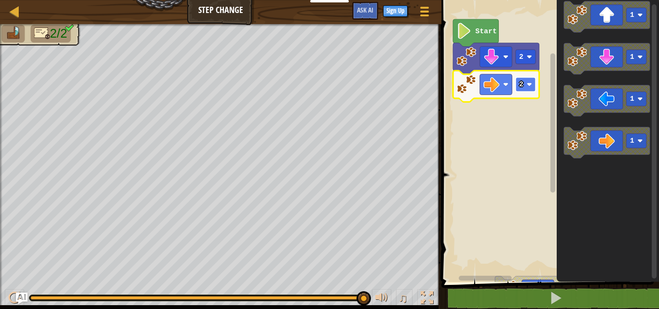
click at [522, 87] on text "2" at bounding box center [521, 85] width 4 height 8
click at [526, 88] on rect "Blockly Workspace" at bounding box center [525, 84] width 20 height 14
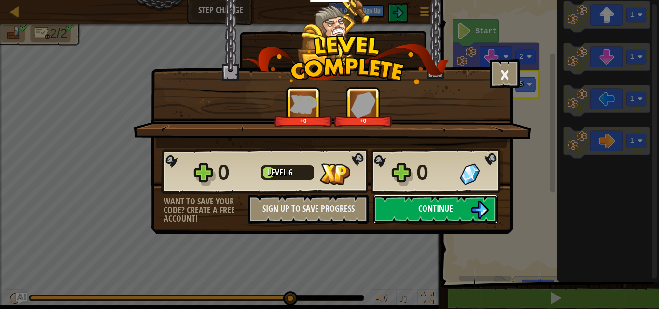
drag, startPoint x: 402, startPoint y: 204, endPoint x: 405, endPoint y: 209, distance: 6.0
click at [405, 209] on button "Continue" at bounding box center [435, 209] width 124 height 29
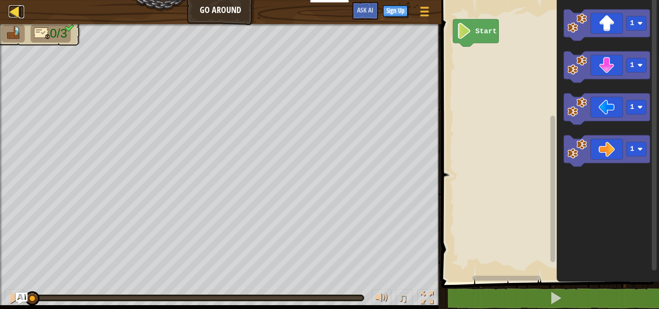
click at [11, 14] on div at bounding box center [15, 11] width 12 height 12
